Goal: Book appointment/travel/reservation

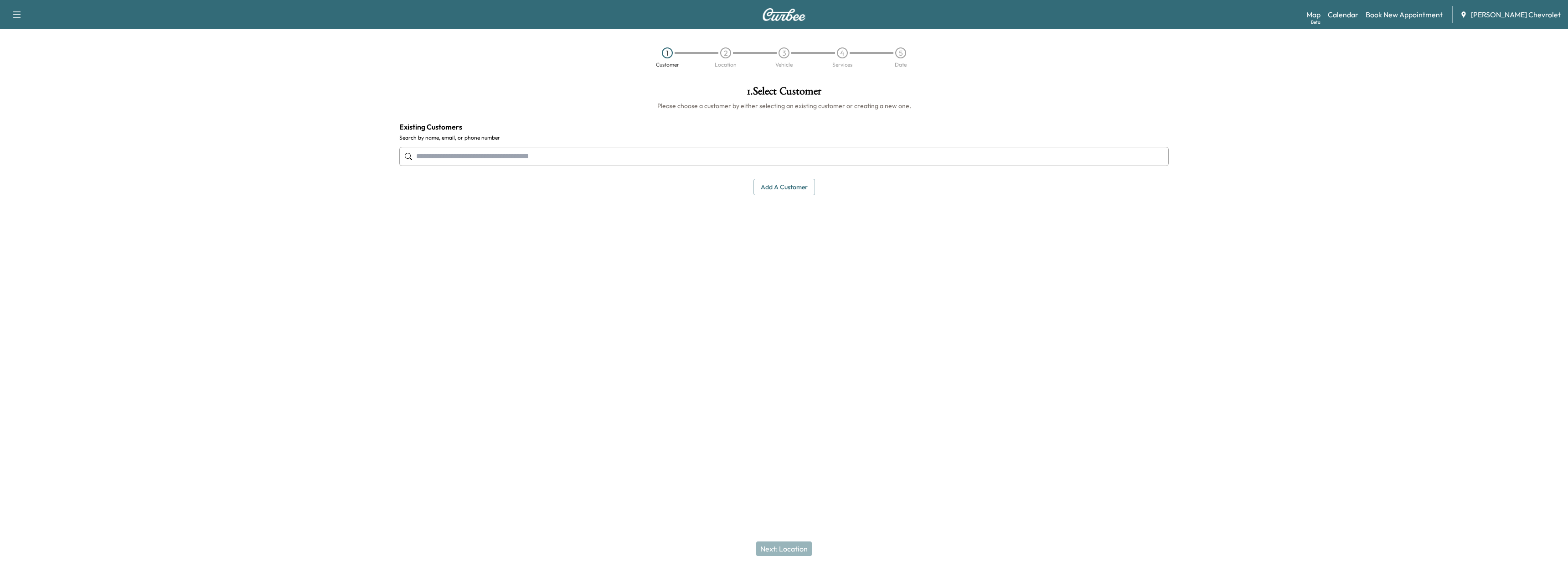
click at [1436, 17] on link "Book New Appointment" at bounding box center [1404, 14] width 77 height 11
click at [1358, 16] on link "Calendar" at bounding box center [1343, 14] width 31 height 11
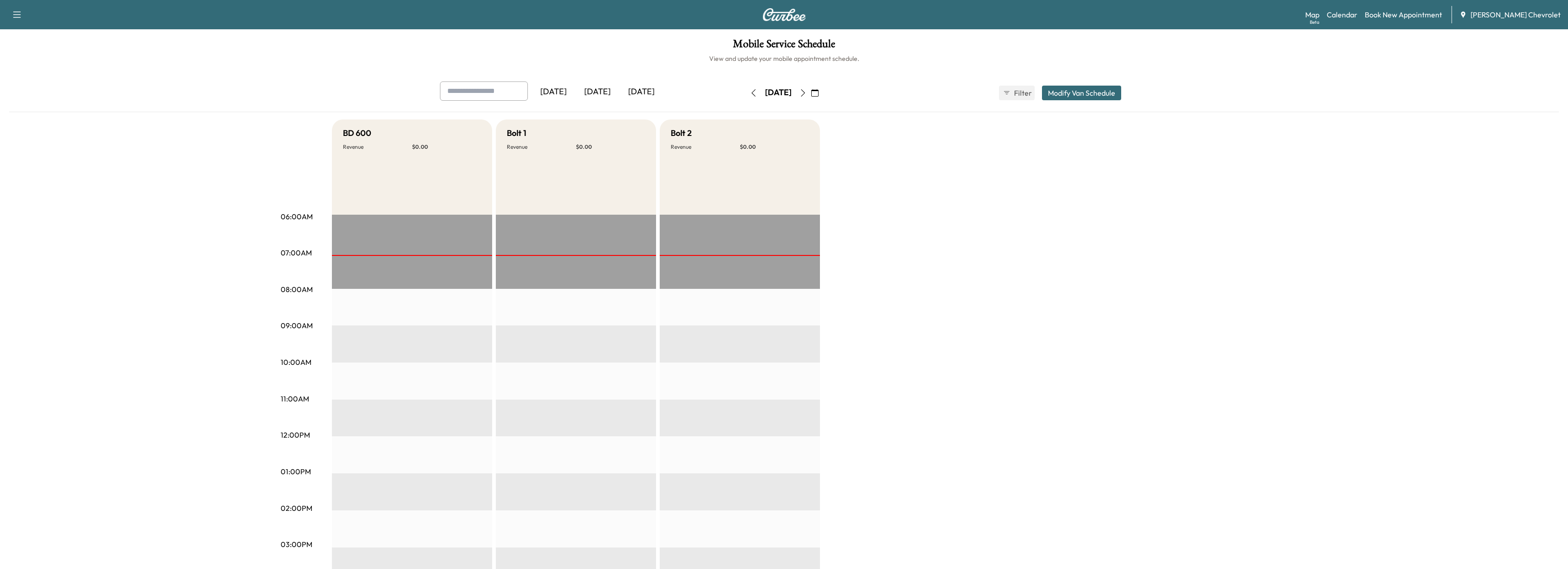
click at [807, 91] on icon "button" at bounding box center [803, 93] width 7 height 7
click at [750, 95] on icon "button" at bounding box center [753, 93] width 7 height 7
